Goal: Task Accomplishment & Management: Use online tool/utility

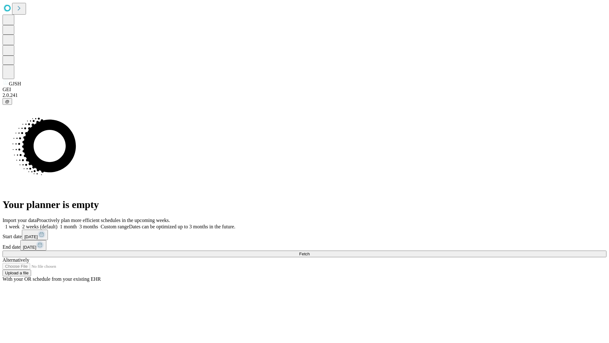
click at [310, 251] on span "Fetch" at bounding box center [304, 253] width 10 height 5
